Goal: Find specific page/section: Find specific page/section

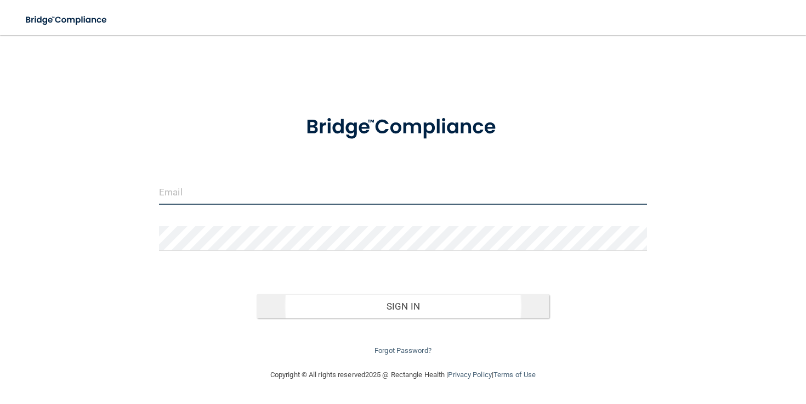
type input "[EMAIL_ADDRESS][DOMAIN_NAME]"
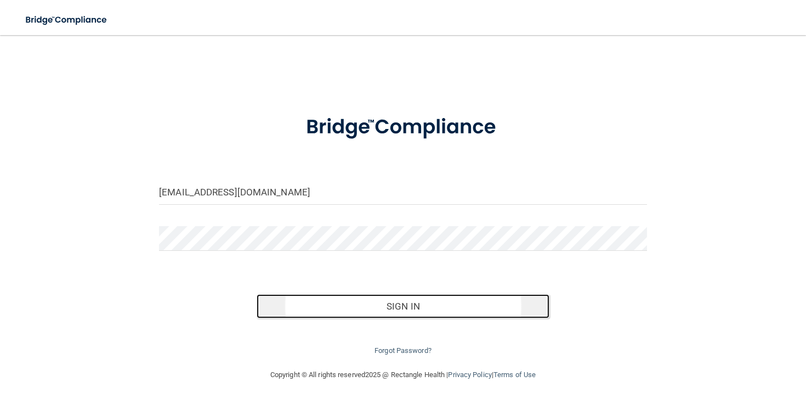
click at [393, 296] on button "Sign In" at bounding box center [403, 306] width 293 height 24
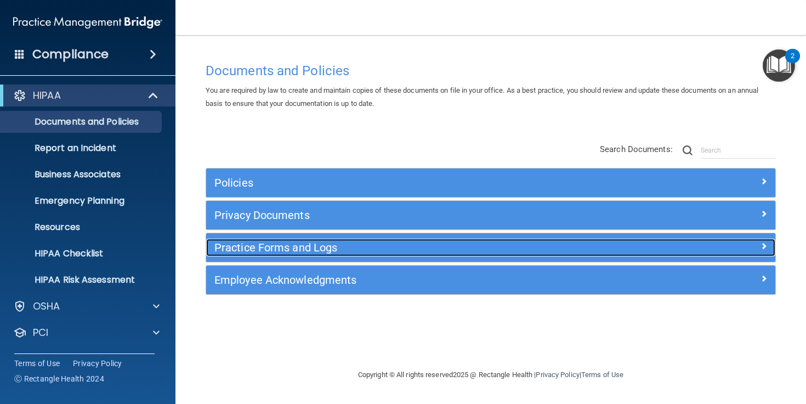
click at [325, 250] on h5 "Practice Forms and Logs" at bounding box center [419, 247] width 411 height 12
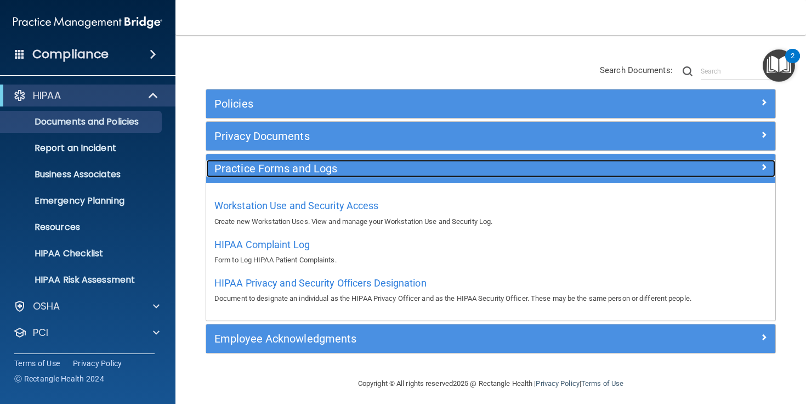
scroll to position [85, 0]
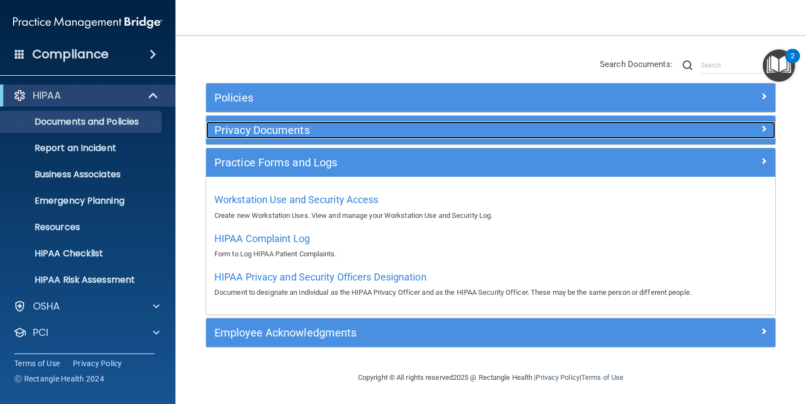
click at [271, 129] on h5 "Privacy Documents" at bounding box center [419, 130] width 411 height 12
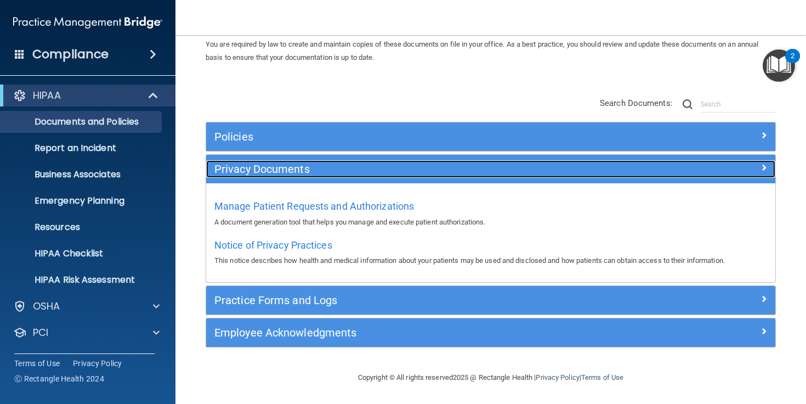
scroll to position [47, 0]
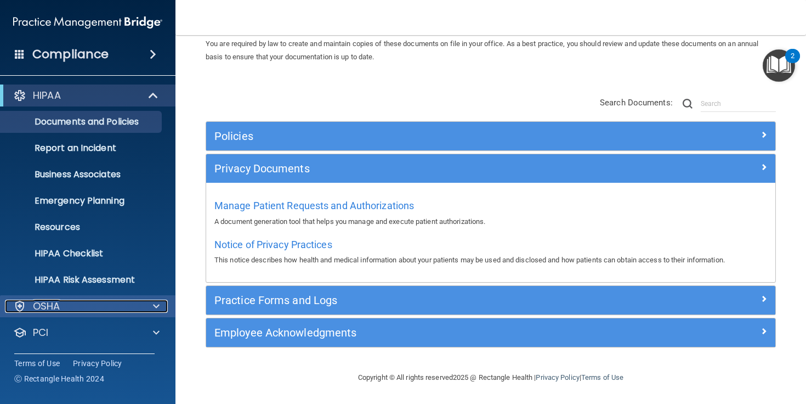
click at [146, 302] on div at bounding box center [154, 305] width 27 height 13
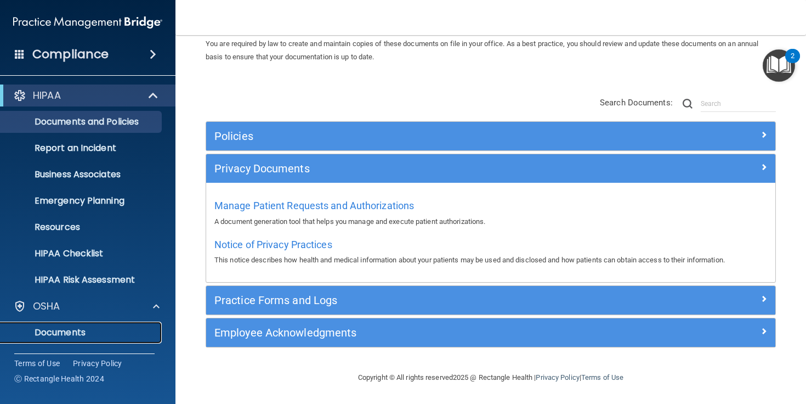
click at [71, 331] on p "Documents" at bounding box center [82, 332] width 150 height 11
